Goal: Navigation & Orientation: Find specific page/section

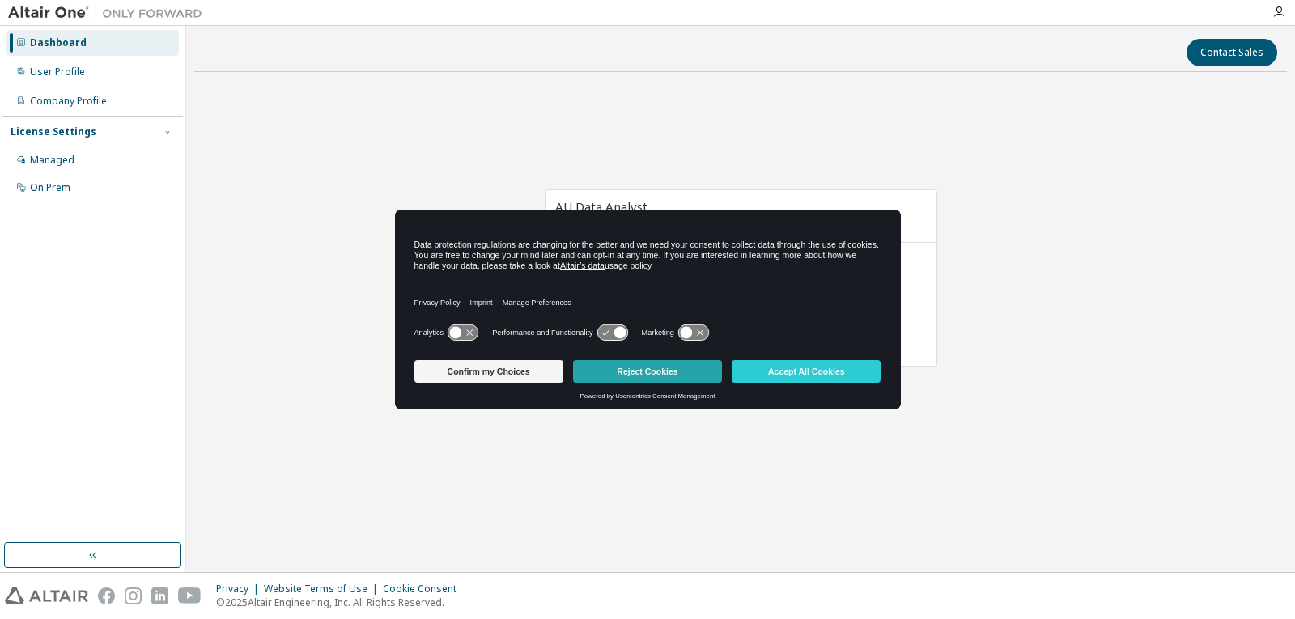
click at [618, 372] on button "Reject Cookies" at bounding box center [647, 371] width 149 height 23
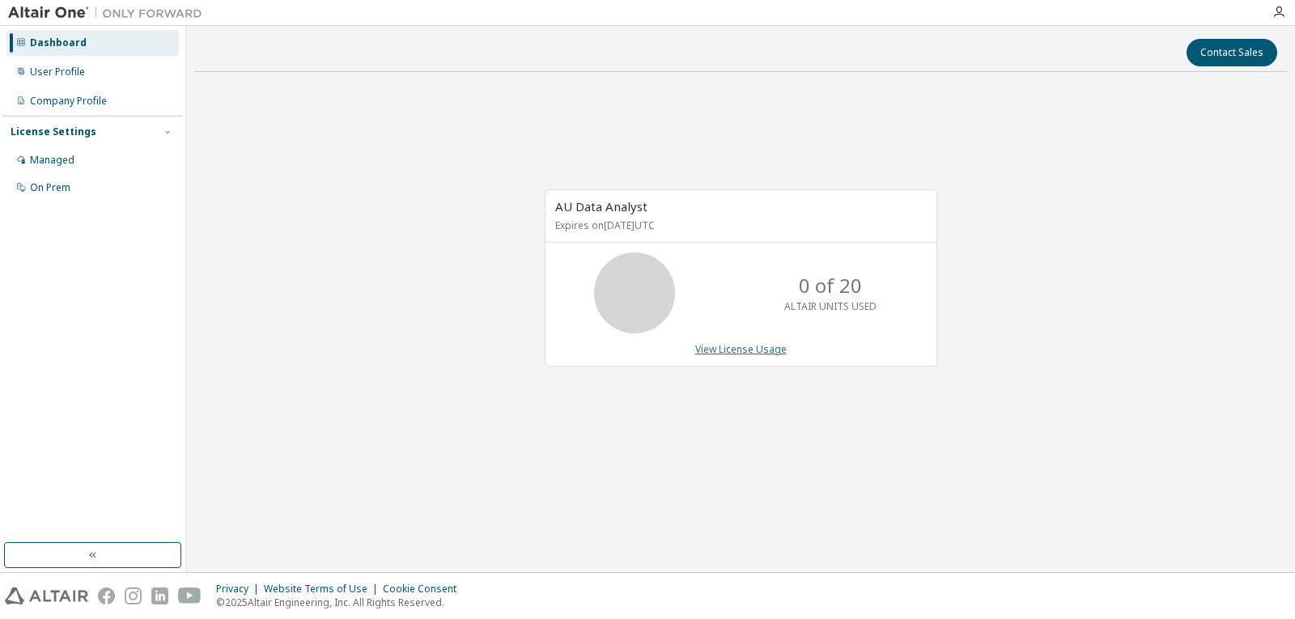
click at [770, 349] on link "View License Usage" at bounding box center [740, 349] width 91 height 14
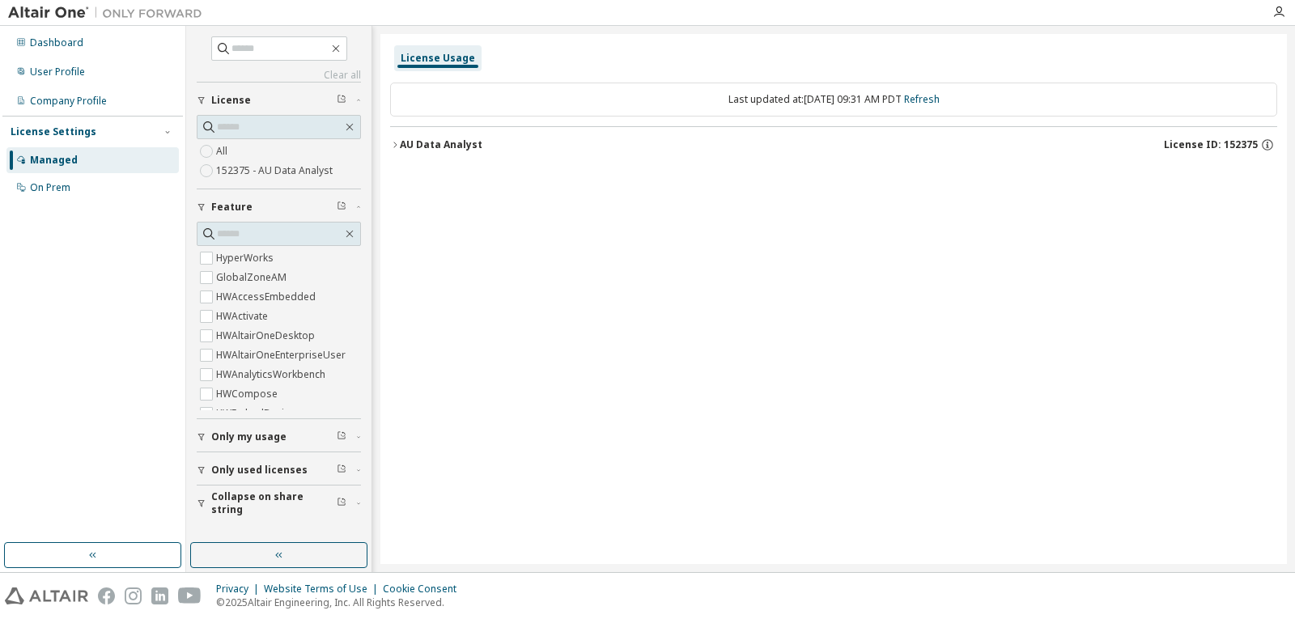
click at [440, 139] on div "AU Data Analyst" at bounding box center [441, 144] width 83 height 13
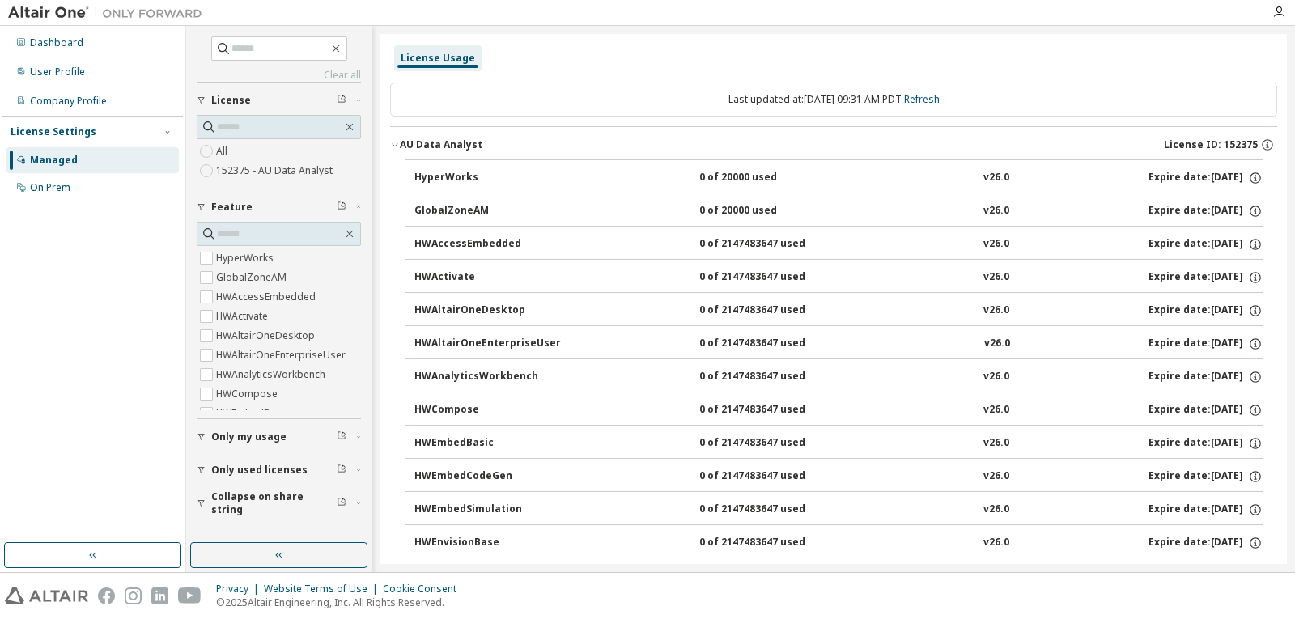
click at [440, 139] on div "AU Data Analyst" at bounding box center [441, 144] width 83 height 13
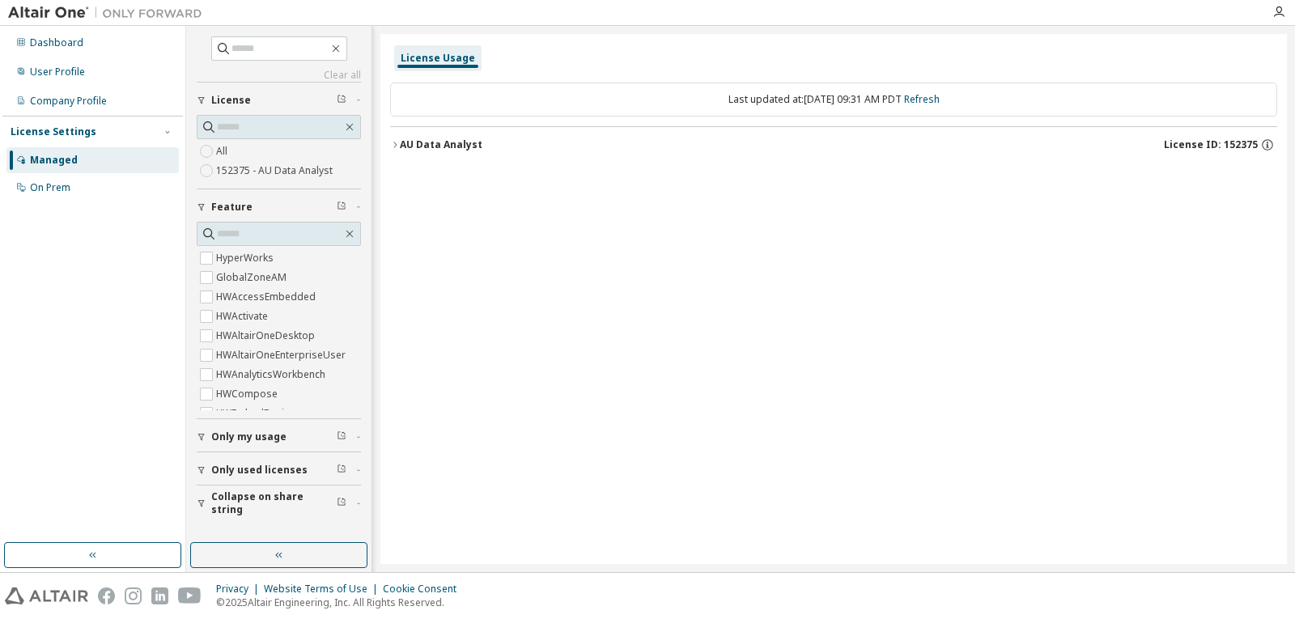
click at [465, 105] on div "Last updated at: Tue 2025-10-07 09:31 AM PDT Refresh" at bounding box center [833, 100] width 887 height 34
click at [444, 52] on div "License Usage" at bounding box center [438, 58] width 74 height 13
click at [49, 46] on div "Dashboard" at bounding box center [56, 42] width 53 height 13
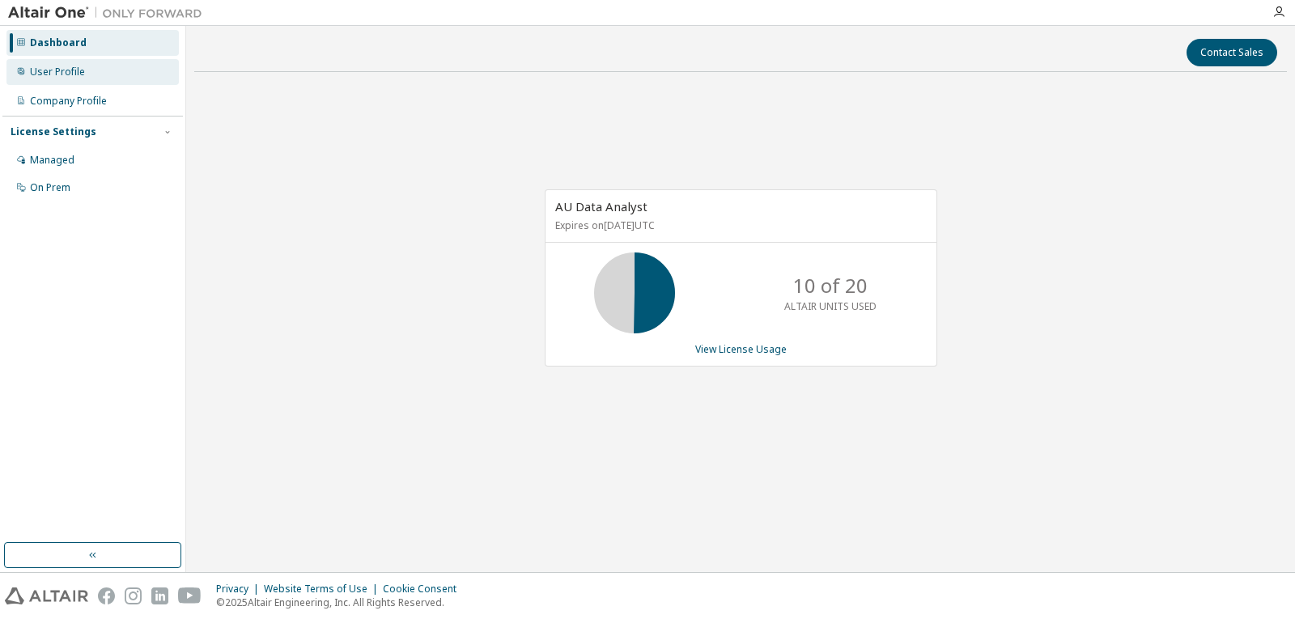
click at [53, 72] on div "User Profile" at bounding box center [57, 72] width 55 height 13
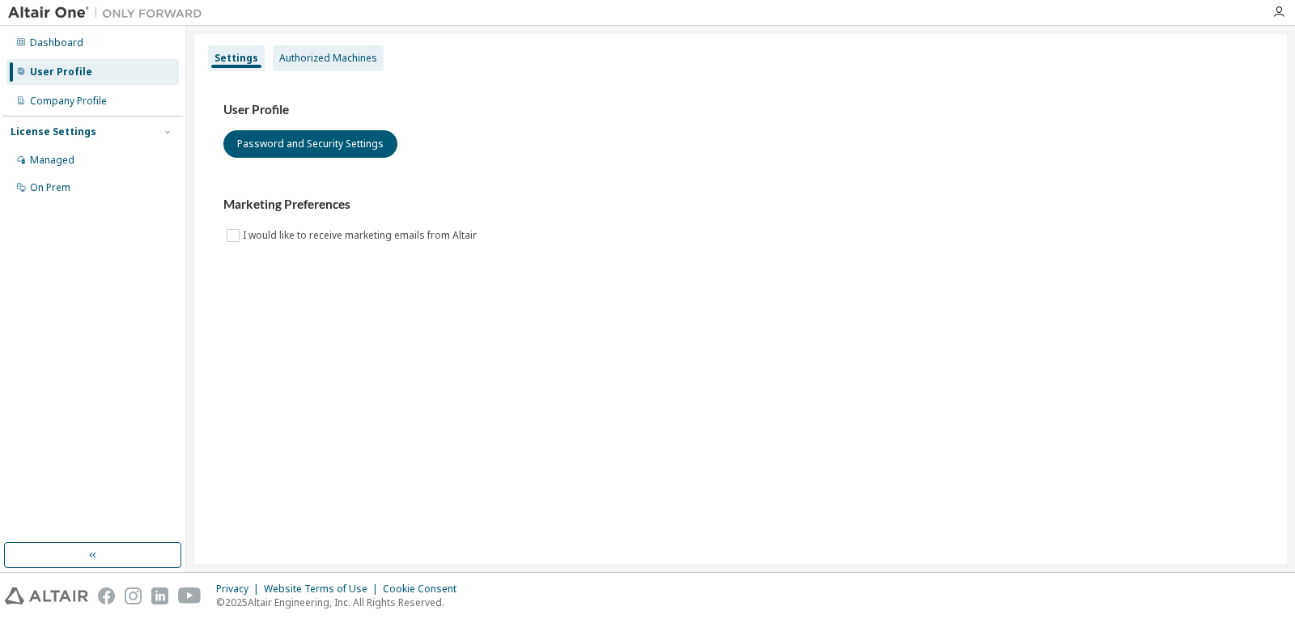
click at [321, 59] on div "Authorized Machines" at bounding box center [328, 58] width 98 height 13
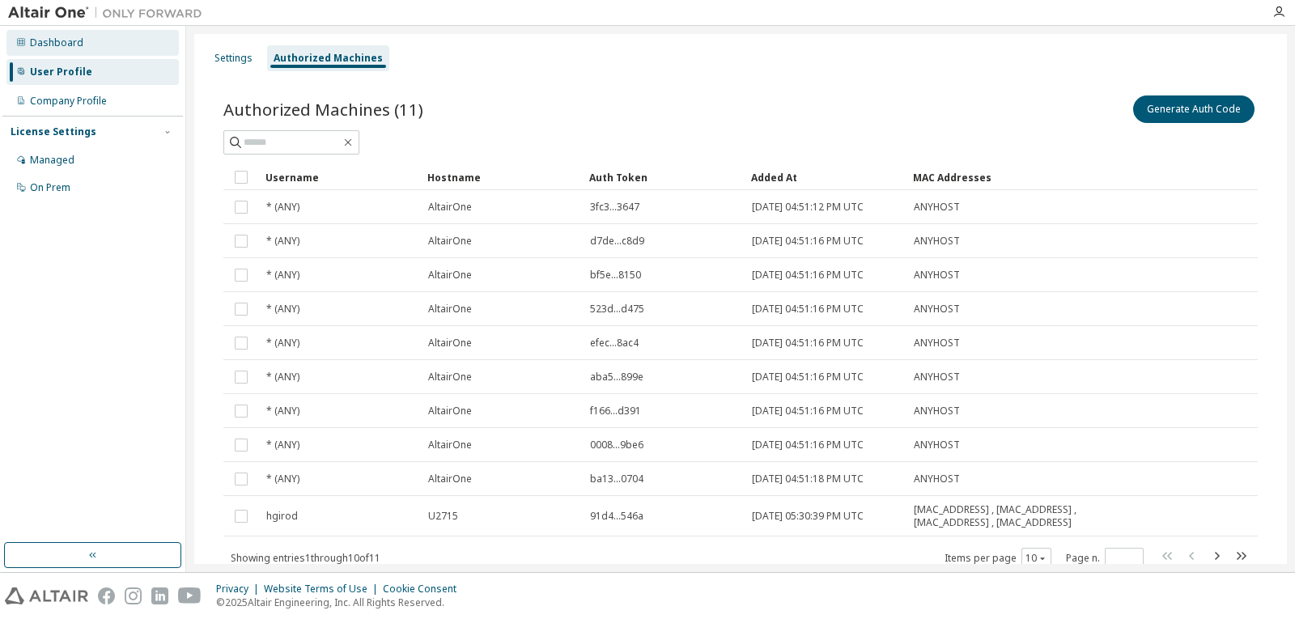
click at [73, 42] on div "Dashboard" at bounding box center [56, 42] width 53 height 13
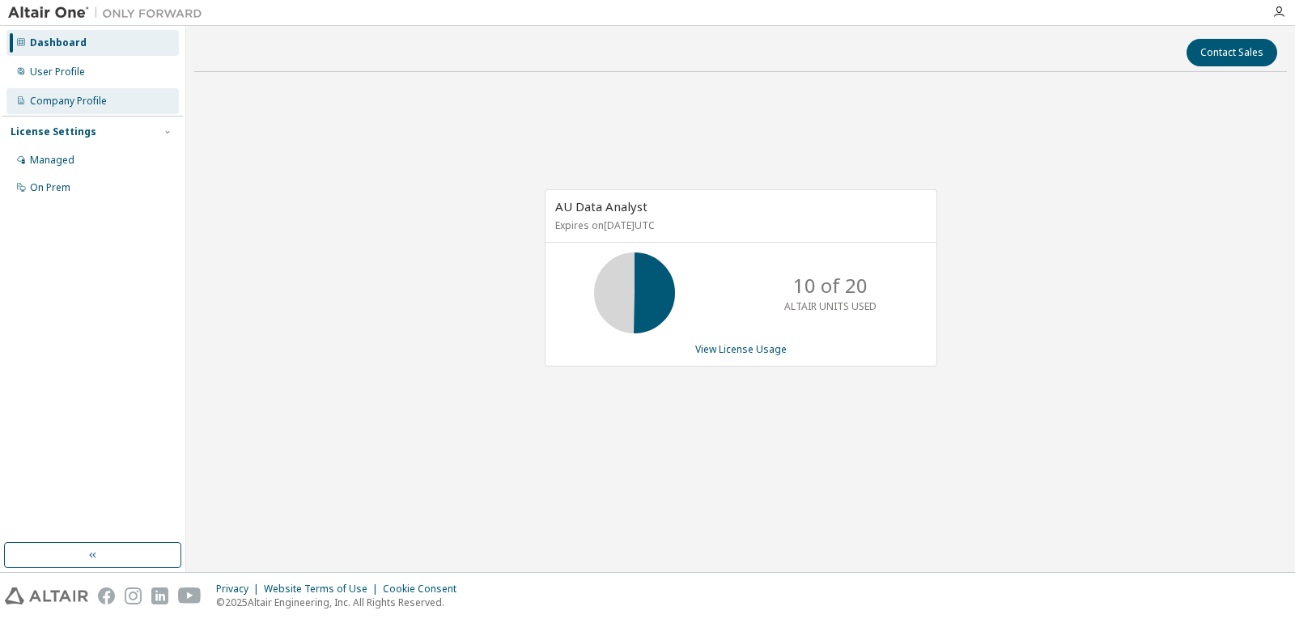
click at [66, 95] on div "Company Profile" at bounding box center [68, 101] width 77 height 13
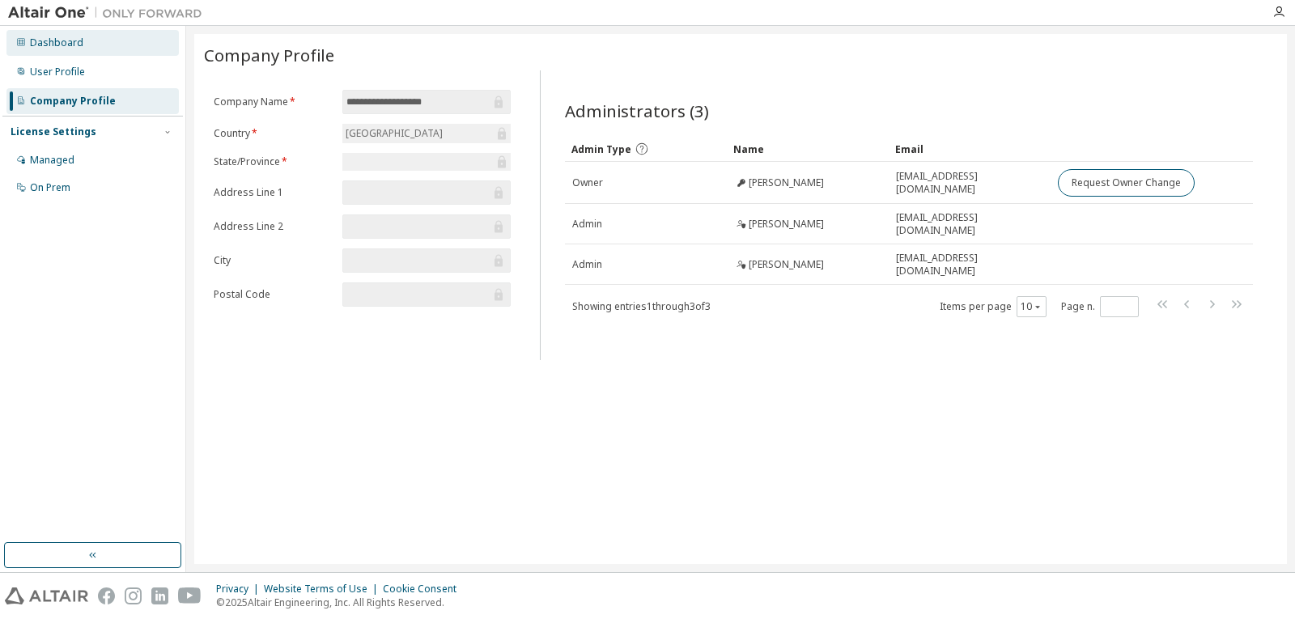
click at [57, 42] on div "Dashboard" at bounding box center [56, 42] width 53 height 13
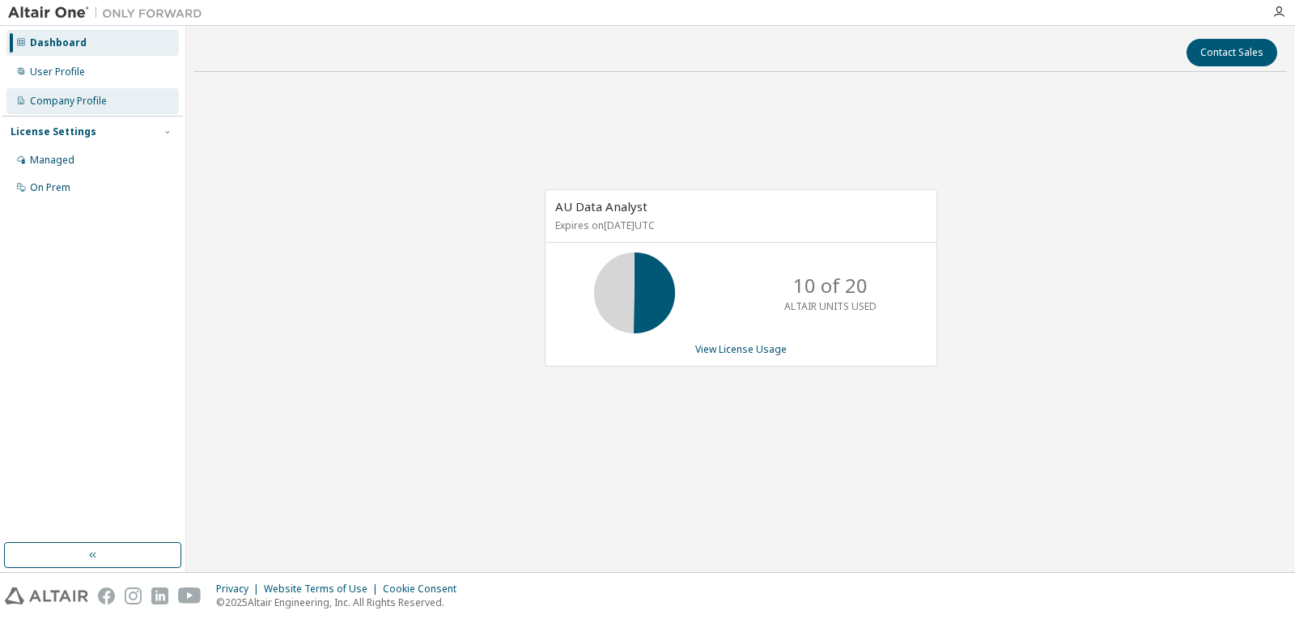
drag, startPoint x: 66, startPoint y: 104, endPoint x: 62, endPoint y: 92, distance: 12.0
click at [66, 103] on div "Company Profile" at bounding box center [68, 101] width 77 height 13
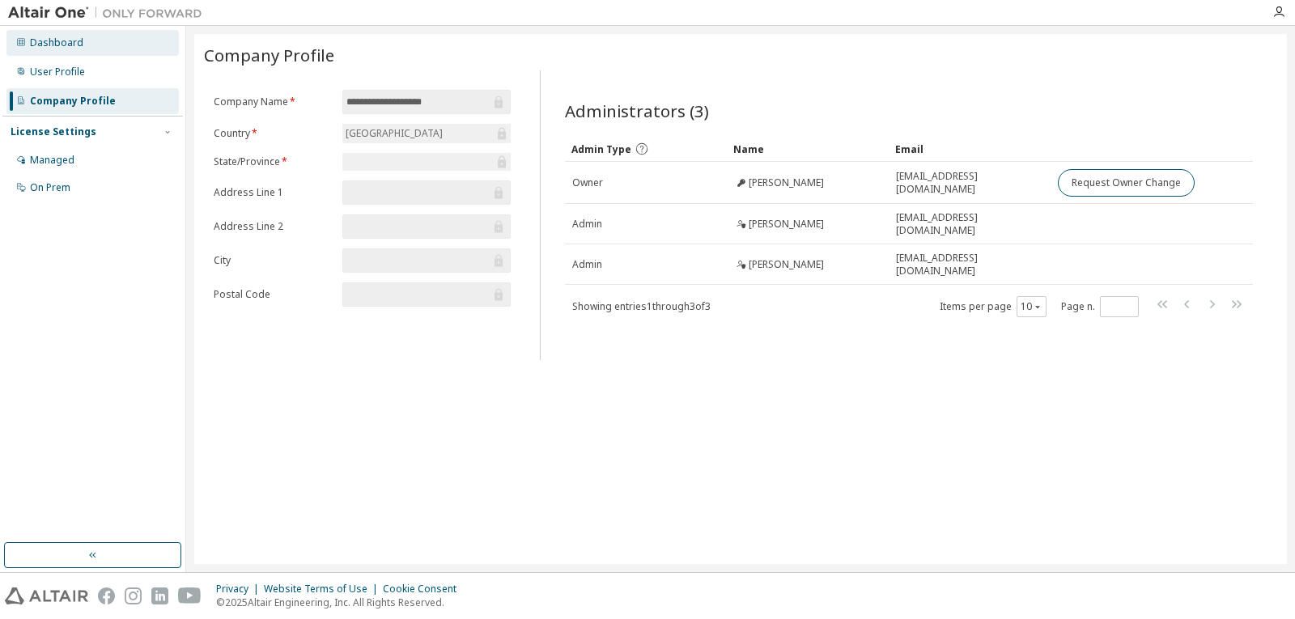
click at [42, 48] on div "Dashboard" at bounding box center [56, 42] width 53 height 13
